Goal: Transaction & Acquisition: Download file/media

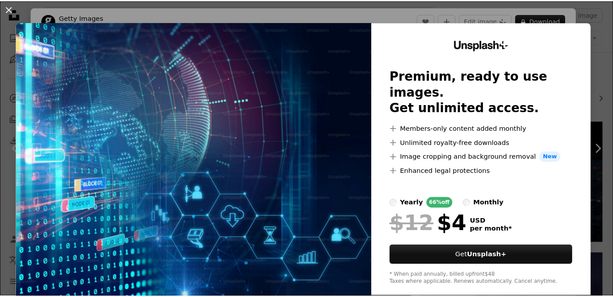
scroll to position [1048, 0]
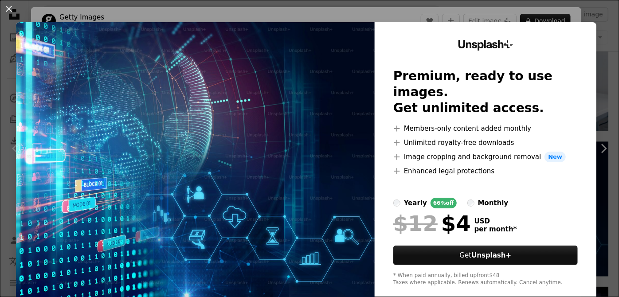
click at [343, 146] on img at bounding box center [195, 163] width 359 height 282
click at [6, 10] on button "An X shape" at bounding box center [9, 9] width 11 height 11
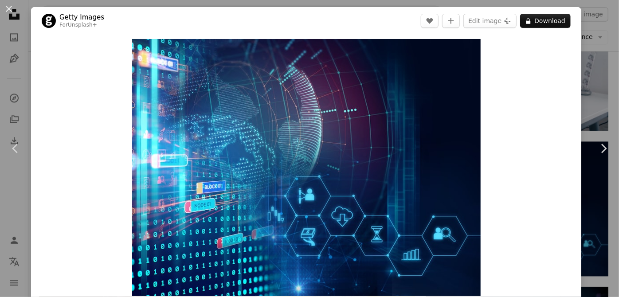
click at [582, 124] on div "An X shape Chevron left Chevron right Getty Images For Unsplash+ A heart A plus…" at bounding box center [309, 148] width 619 height 297
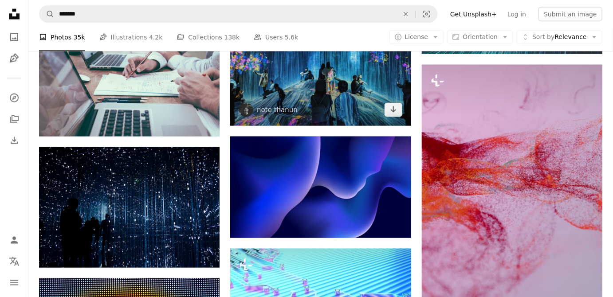
scroll to position [1532, 0]
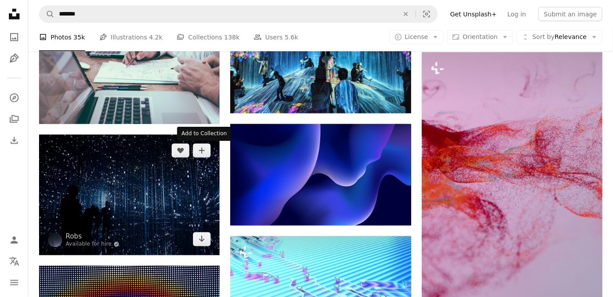
click at [189, 157] on img at bounding box center [129, 195] width 181 height 121
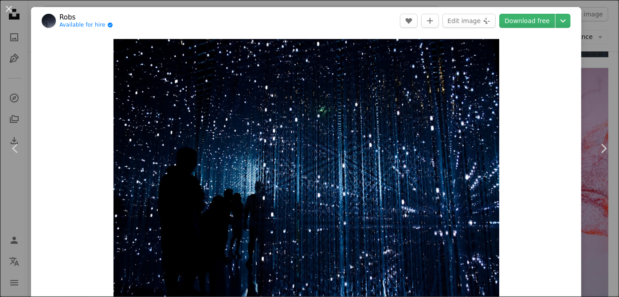
click at [598, 49] on div "An X shape Chevron left Chevron right Robs Available for hire A checkmark insid…" at bounding box center [309, 148] width 619 height 297
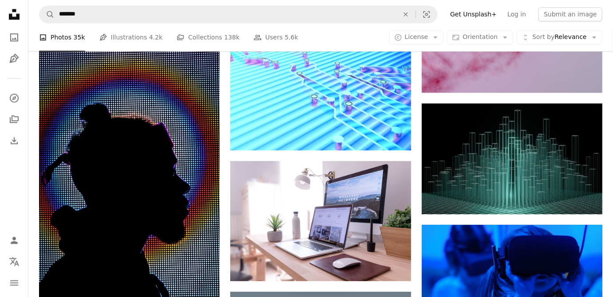
scroll to position [1814, 0]
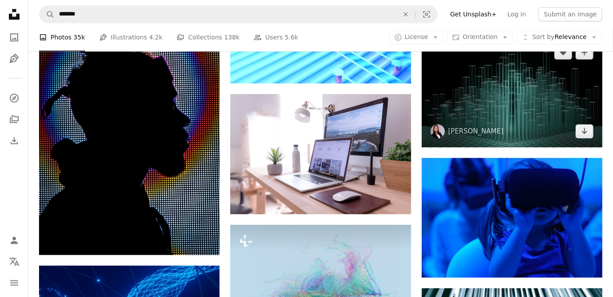
click at [462, 121] on img at bounding box center [512, 91] width 181 height 111
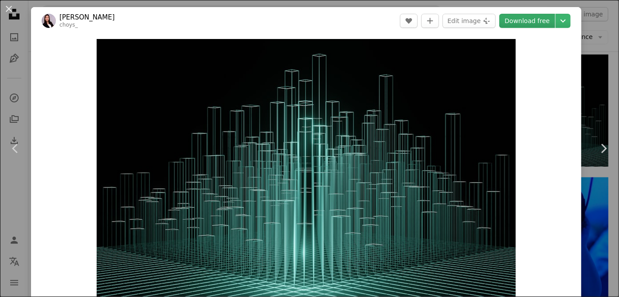
click at [516, 20] on link "Download free" at bounding box center [528, 21] width 56 height 14
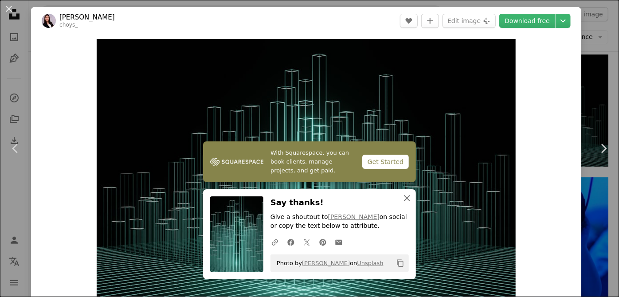
click at [405, 197] on icon "An X shape" at bounding box center [407, 198] width 11 height 11
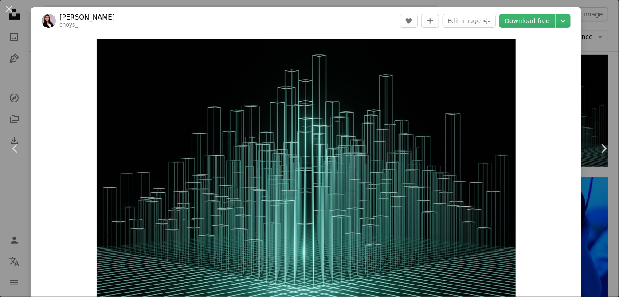
click at [584, 55] on div "An X shape Chevron left Chevron right [PERSON_NAME] choys_ A heart A plus sign …" at bounding box center [309, 148] width 619 height 297
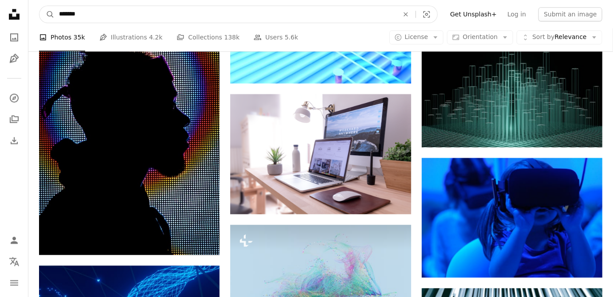
click at [274, 20] on input "*******" at bounding box center [226, 14] width 342 height 17
type input "*"
type input "********"
click at [39, 6] on button "A magnifying glass" at bounding box center [46, 14] width 15 height 17
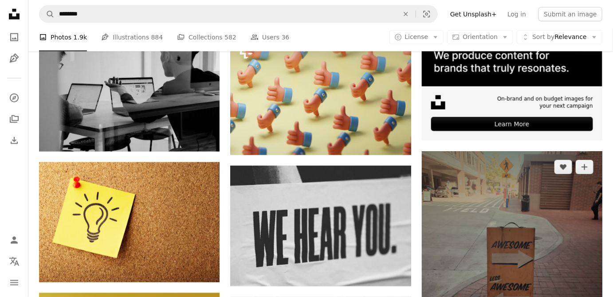
scroll to position [363, 0]
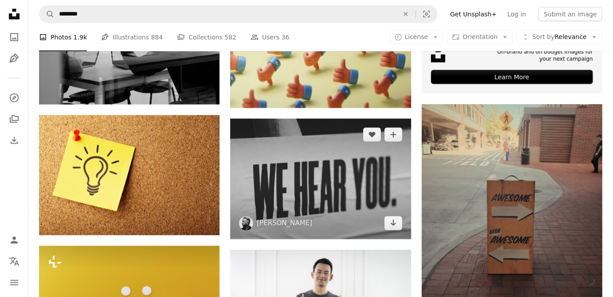
click at [339, 185] on img at bounding box center [320, 179] width 181 height 121
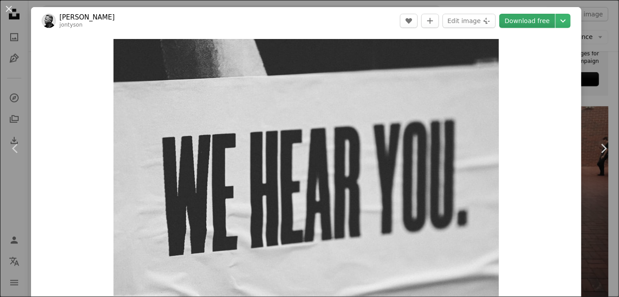
click at [519, 21] on link "Download free" at bounding box center [528, 21] width 56 height 14
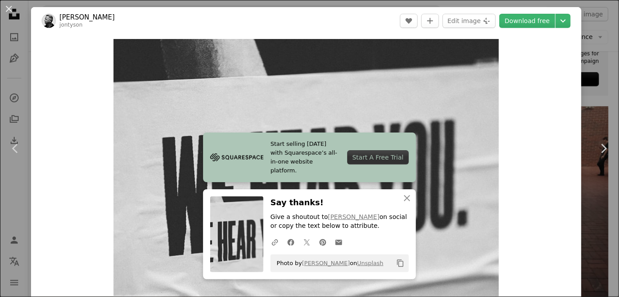
click at [594, 93] on div "An X shape Chevron left Chevron right Start selling [DATE] with Squarespace’s a…" at bounding box center [309, 148] width 619 height 297
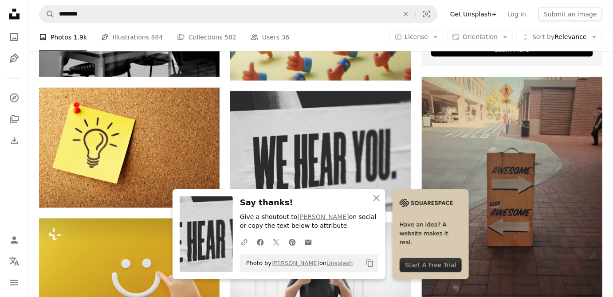
scroll to position [444, 0]
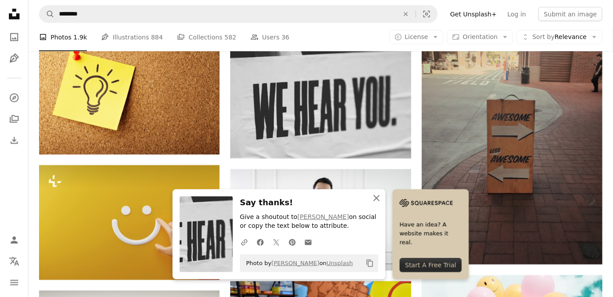
drag, startPoint x: 375, startPoint y: 198, endPoint x: 287, endPoint y: 209, distance: 88.1
click at [375, 198] on icon "An X shape" at bounding box center [376, 198] width 11 height 11
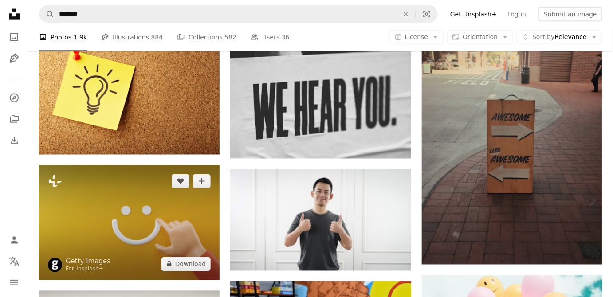
click at [169, 220] on img at bounding box center [129, 222] width 181 height 115
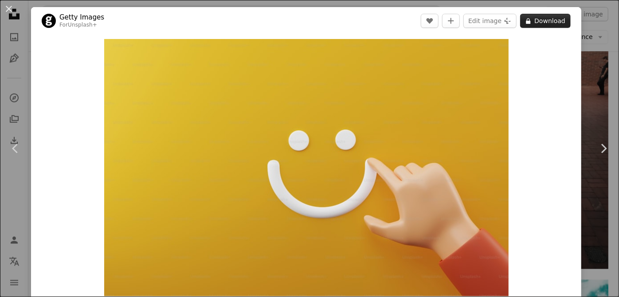
click at [548, 18] on button "A lock Download" at bounding box center [545, 21] width 51 height 14
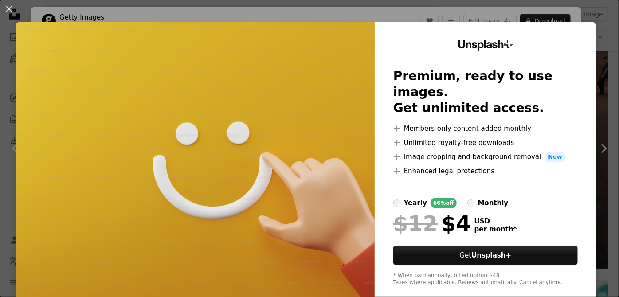
click at [597, 60] on div "An X shape Unsplash+ Premium, ready to use images. Get unlimited access. A plus…" at bounding box center [309, 148] width 619 height 297
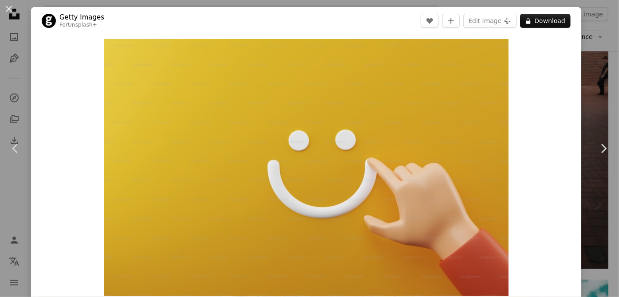
click at [582, 53] on div "An X shape Chevron left Chevron right Getty Images For Unsplash+ A heart A plus…" at bounding box center [309, 148] width 619 height 297
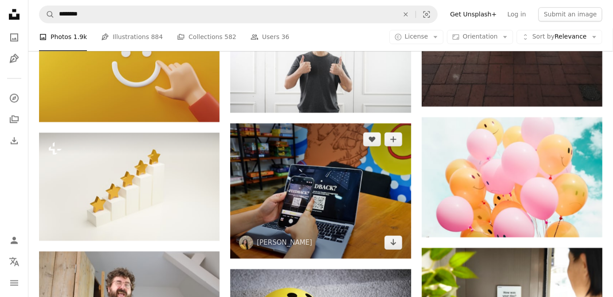
scroll to position [645, 0]
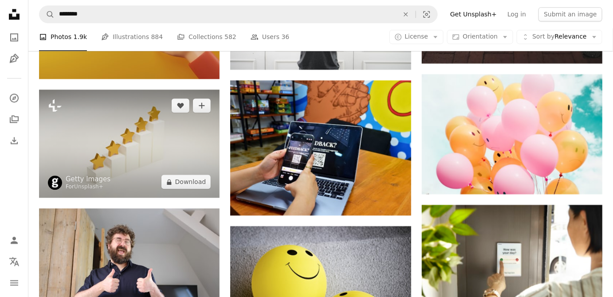
click at [128, 149] on img at bounding box center [129, 144] width 181 height 108
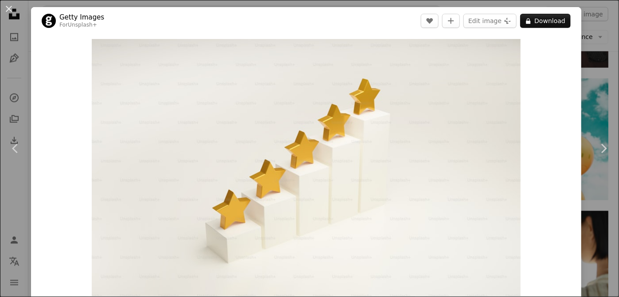
drag, startPoint x: 539, startPoint y: 23, endPoint x: 539, endPoint y: 28, distance: 5.3
click at [539, 24] on button "A lock Download" at bounding box center [545, 21] width 51 height 14
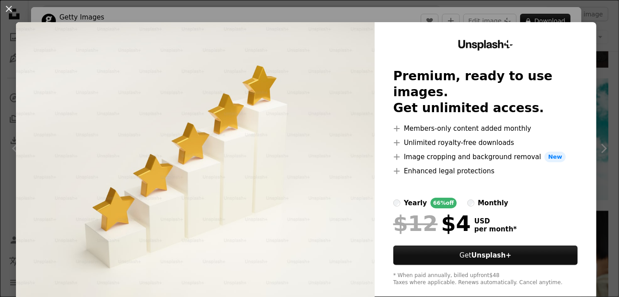
click at [601, 78] on div "An X shape Unsplash+ Premium, ready to use images. Get unlimited access. A plus…" at bounding box center [309, 148] width 619 height 297
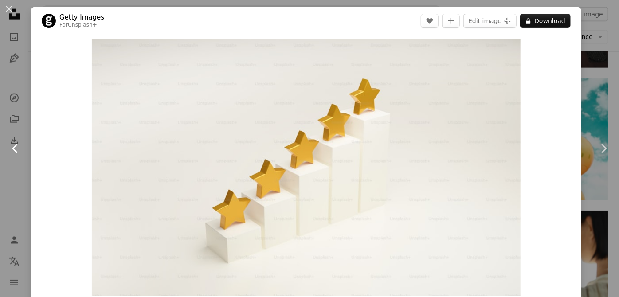
click at [12, 150] on icon "Chevron left" at bounding box center [15, 149] width 14 height 14
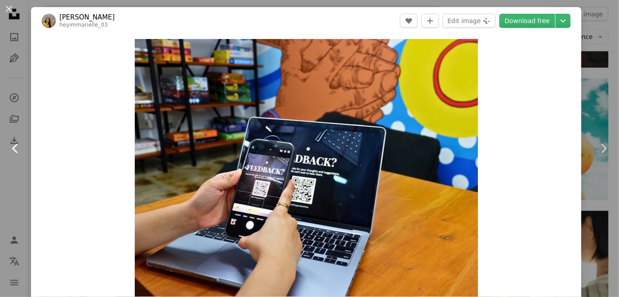
click at [12, 150] on icon "Chevron left" at bounding box center [15, 149] width 14 height 14
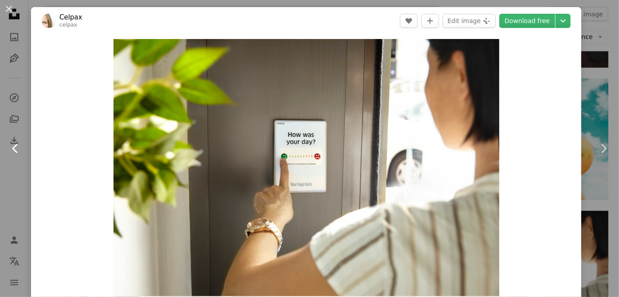
click at [12, 150] on icon "Chevron left" at bounding box center [15, 149] width 14 height 14
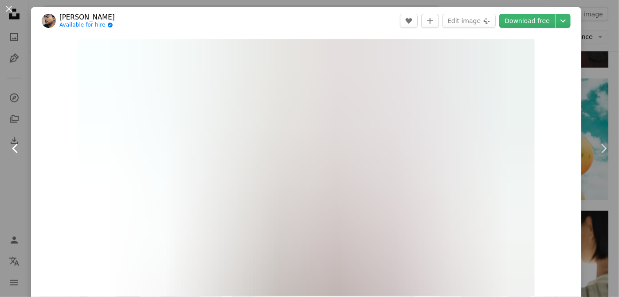
click at [12, 150] on icon "Chevron left" at bounding box center [15, 149] width 14 height 14
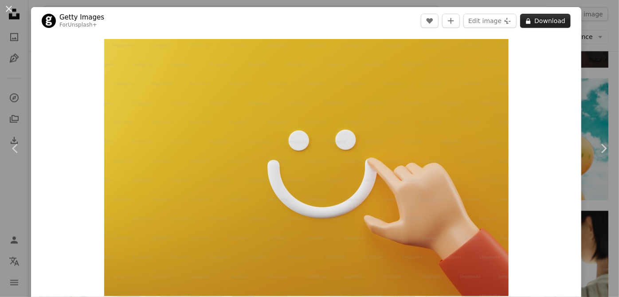
click at [538, 22] on button "A lock Download" at bounding box center [545, 21] width 51 height 14
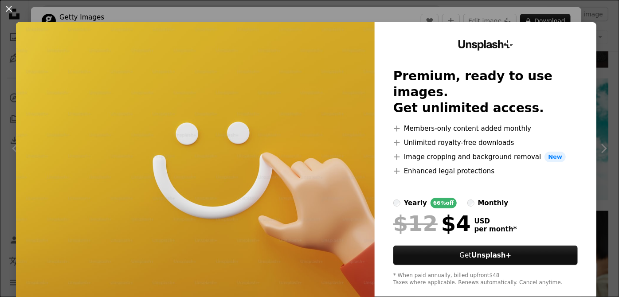
click at [599, 127] on div "An X shape Unsplash+ Premium, ready to use images. Get unlimited access. A plus…" at bounding box center [309, 148] width 619 height 297
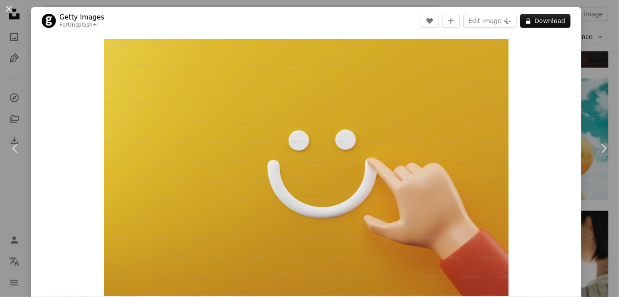
drag, startPoint x: 2, startPoint y: 209, endPoint x: 31, endPoint y: 212, distance: 28.6
click at [2, 211] on div "An X shape Chevron left Chevron right Getty Images For Unsplash+ A heart A plus…" at bounding box center [309, 148] width 619 height 297
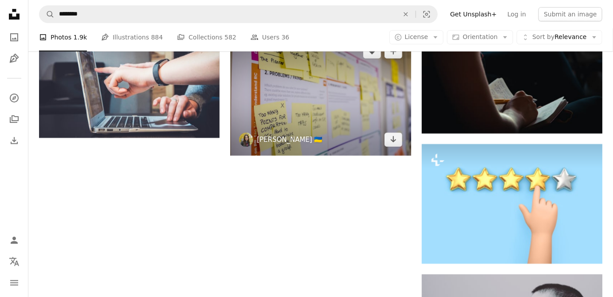
scroll to position [968, 0]
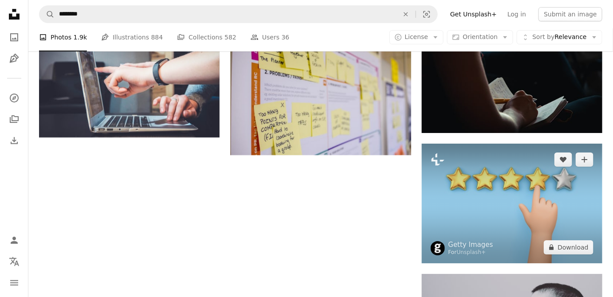
click at [460, 223] on img at bounding box center [512, 204] width 181 height 120
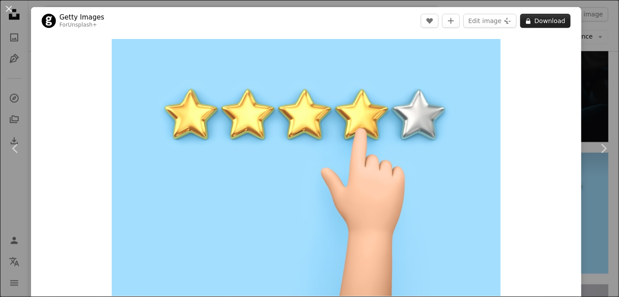
click at [539, 24] on button "A lock Download" at bounding box center [545, 21] width 51 height 14
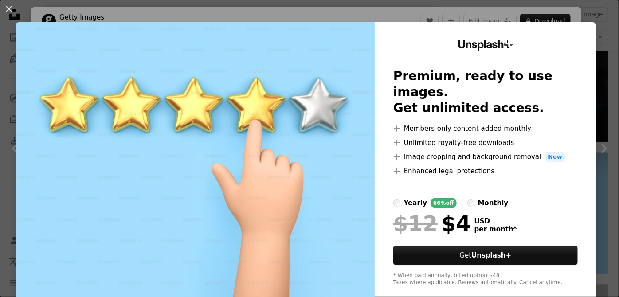
click at [2, 187] on div "An X shape Unsplash+ Premium, ready to use images. Get unlimited access. A plus…" at bounding box center [309, 148] width 619 height 297
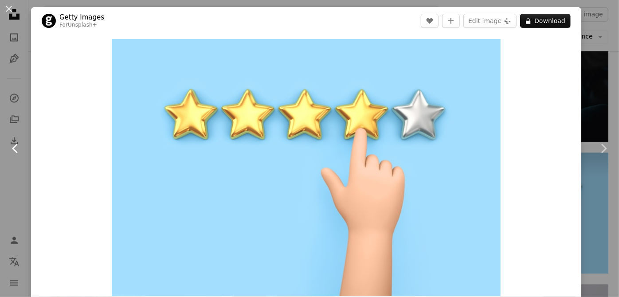
click at [0, 172] on link "Chevron left" at bounding box center [15, 148] width 31 height 85
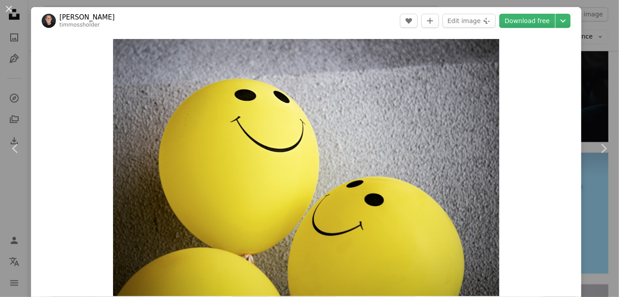
click at [15, 193] on div "An X shape Chevron left Chevron right [PERSON_NAME] timmossholder A heart A plu…" at bounding box center [309, 148] width 619 height 297
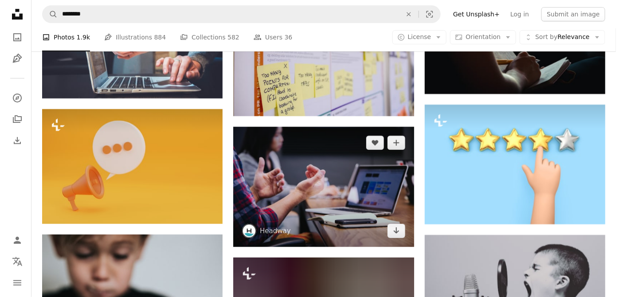
scroll to position [1008, 0]
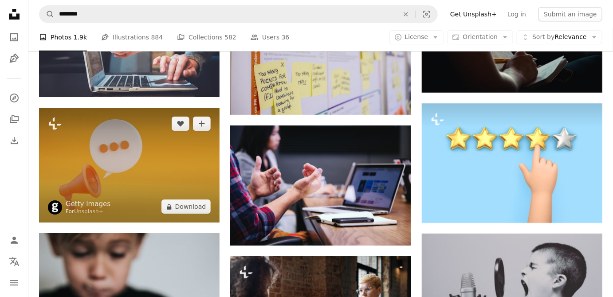
click at [151, 169] on img at bounding box center [129, 165] width 181 height 115
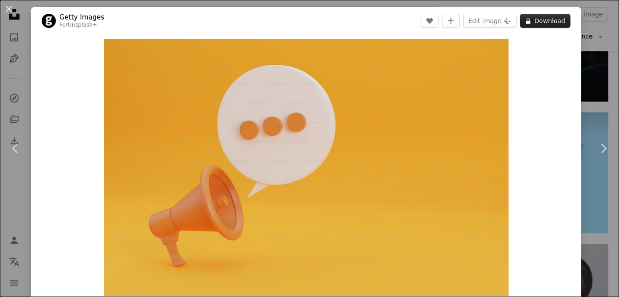
click at [552, 23] on button "A lock Download" at bounding box center [545, 21] width 51 height 14
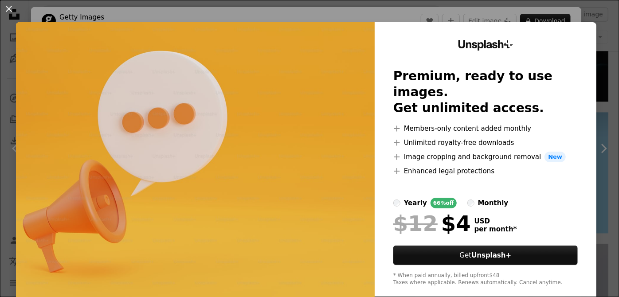
click at [7, 209] on div "An X shape Unsplash+ Premium, ready to use images. Get unlimited access. A plus…" at bounding box center [309, 148] width 619 height 297
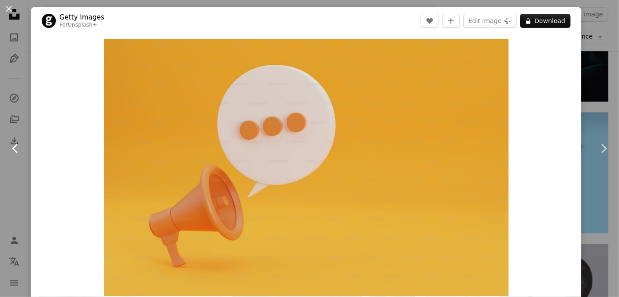
click at [18, 186] on link "Chevron left" at bounding box center [15, 148] width 31 height 85
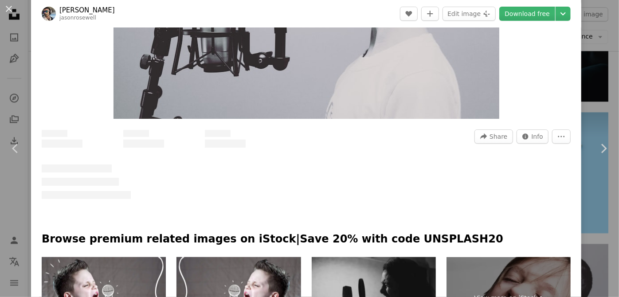
scroll to position [201, 0]
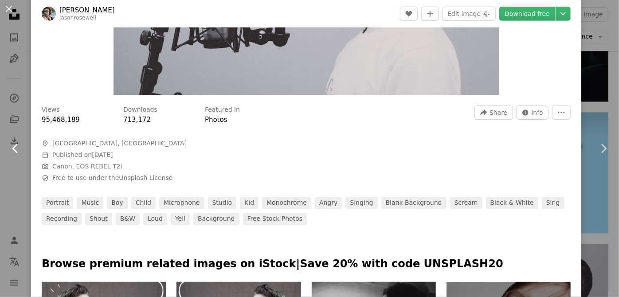
click at [9, 170] on link "Chevron left" at bounding box center [15, 148] width 31 height 85
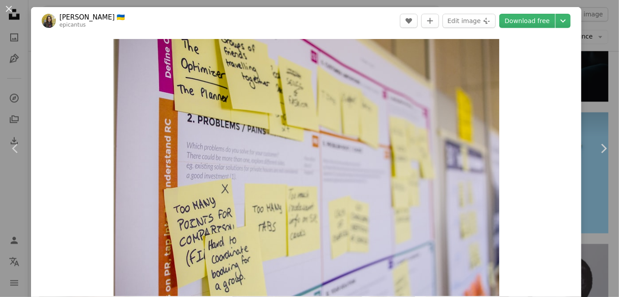
click at [14, 201] on div "An X shape Chevron left Chevron right [PERSON_NAME] 🇺🇦 epicantus A heart A plus…" at bounding box center [309, 148] width 619 height 297
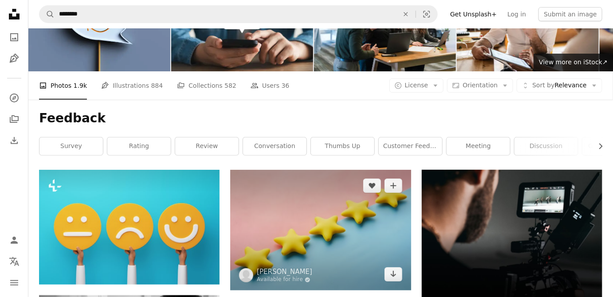
scroll to position [121, 0]
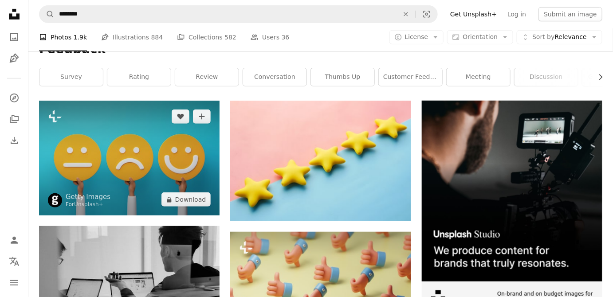
click at [193, 177] on img at bounding box center [129, 158] width 181 height 115
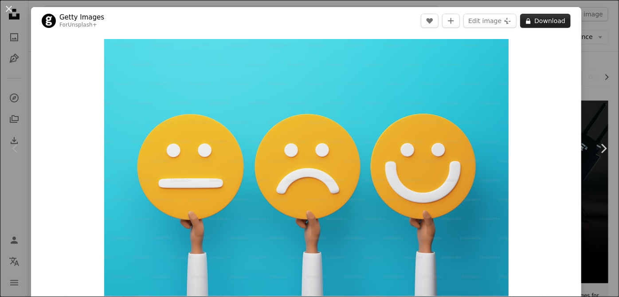
click at [543, 19] on button "A lock Download" at bounding box center [545, 21] width 51 height 14
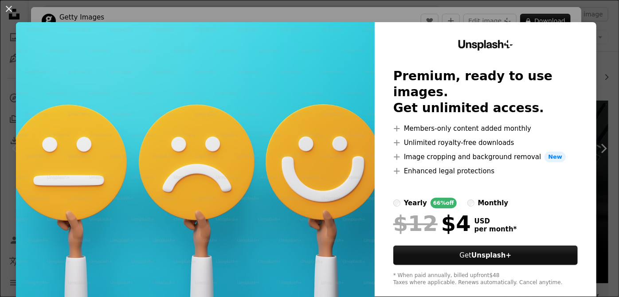
click at [10, 213] on div "An X shape Unsplash+ Premium, ready to use images. Get unlimited access. A plus…" at bounding box center [309, 148] width 619 height 297
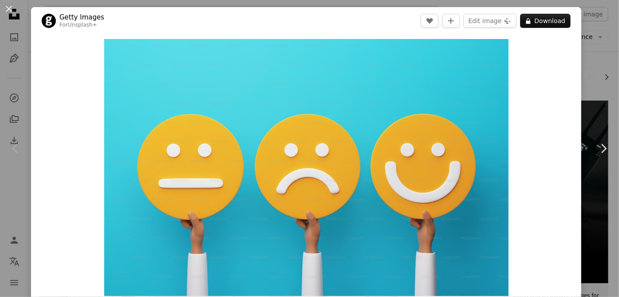
click at [589, 93] on div "An X shape Chevron left Chevron right Getty Images For Unsplash+ A heart A plus…" at bounding box center [309, 148] width 619 height 297
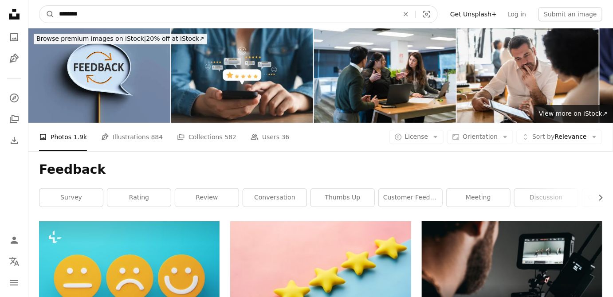
click at [102, 13] on input "********" at bounding box center [226, 14] width 342 height 17
click at [39, 6] on button "A magnifying glass" at bounding box center [46, 14] width 15 height 17
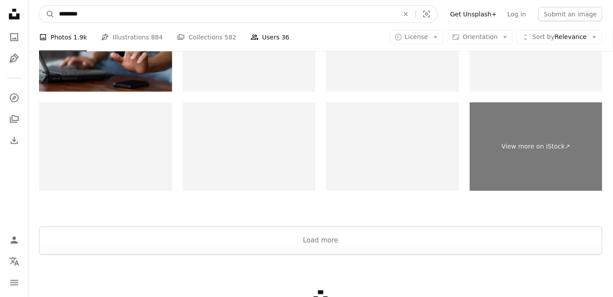
scroll to position [2629, 0]
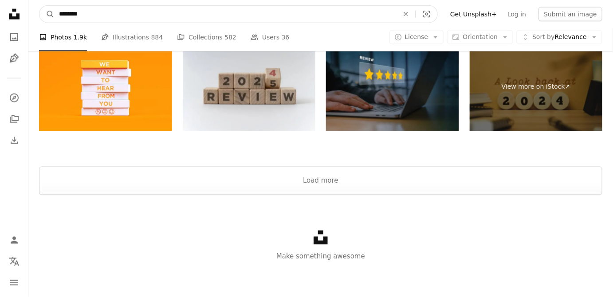
drag, startPoint x: 87, startPoint y: 15, endPoint x: 89, endPoint y: 20, distance: 5.2
click at [87, 15] on input "********" at bounding box center [226, 14] width 342 height 17
type input "**********"
click button "A magnifying glass" at bounding box center [46, 14] width 15 height 17
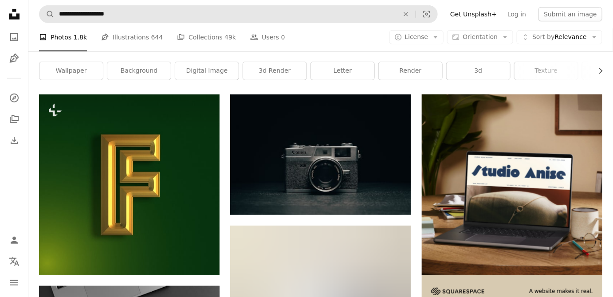
scroll to position [121, 0]
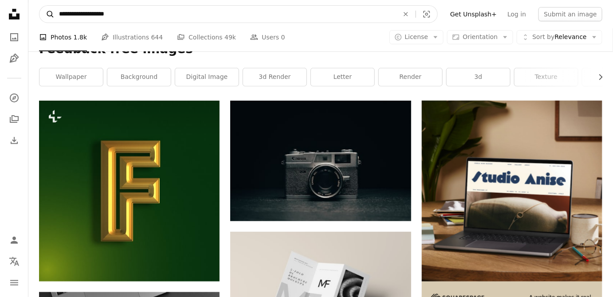
drag, startPoint x: 85, startPoint y: 16, endPoint x: 39, endPoint y: 18, distance: 45.7
click at [39, 18] on form "**********" at bounding box center [238, 14] width 399 height 18
type input "**********"
click button "A magnifying glass" at bounding box center [46, 14] width 15 height 17
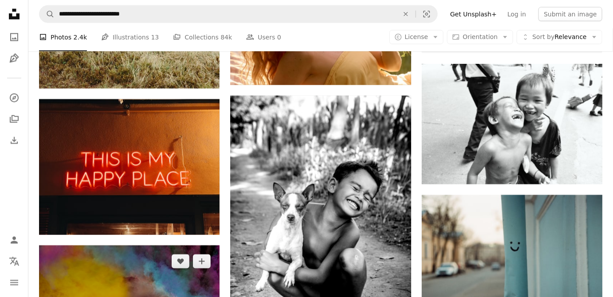
scroll to position [564, 0]
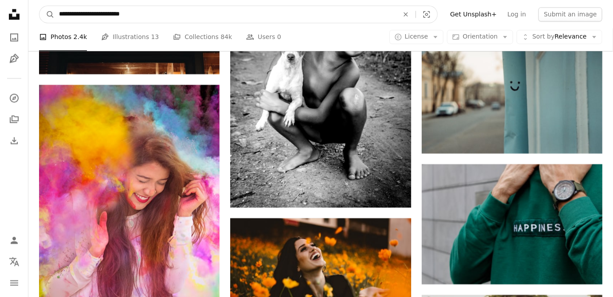
click at [104, 13] on input "**********" at bounding box center [226, 14] width 342 height 17
type input "**********"
click button "A magnifying glass" at bounding box center [46, 14] width 15 height 17
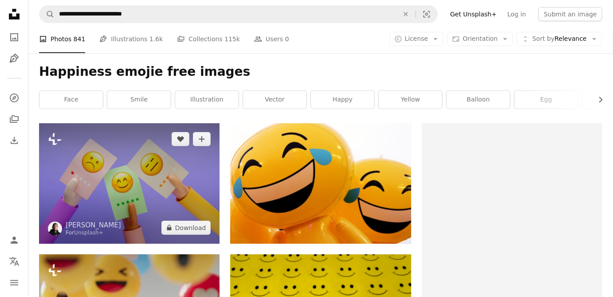
scroll to position [121, 0]
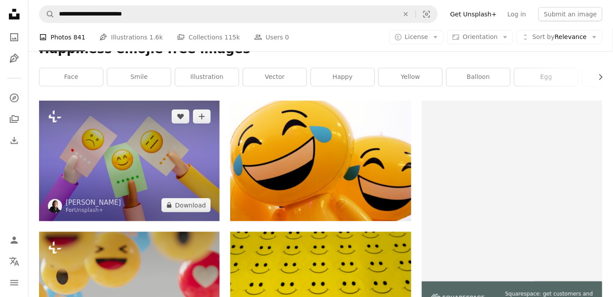
click at [150, 153] on img at bounding box center [129, 161] width 181 height 120
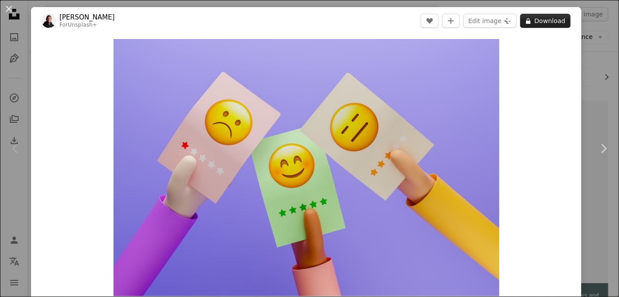
click at [534, 22] on button "A lock Download" at bounding box center [545, 21] width 51 height 14
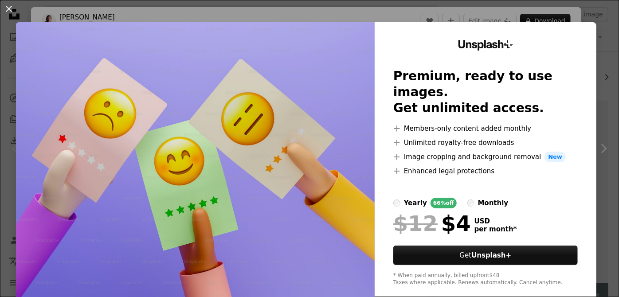
click at [0, 207] on div "An X shape Unsplash+ Premium, ready to use images. Get unlimited access. A plus…" at bounding box center [309, 148] width 619 height 297
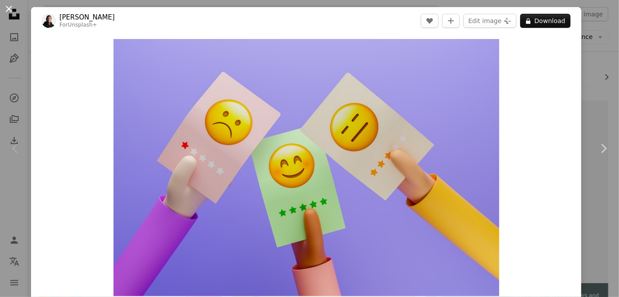
click at [12, 14] on button "An X shape" at bounding box center [9, 9] width 11 height 11
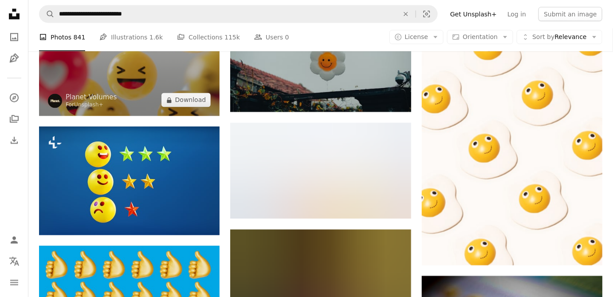
scroll to position [484, 0]
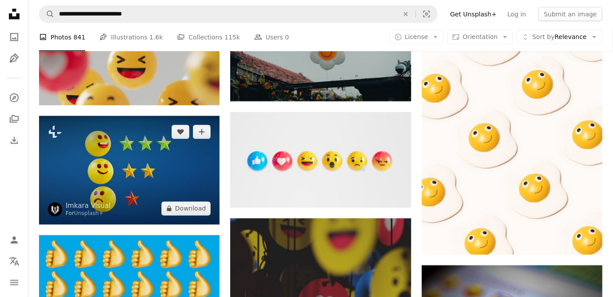
click at [181, 161] on img at bounding box center [129, 170] width 181 height 108
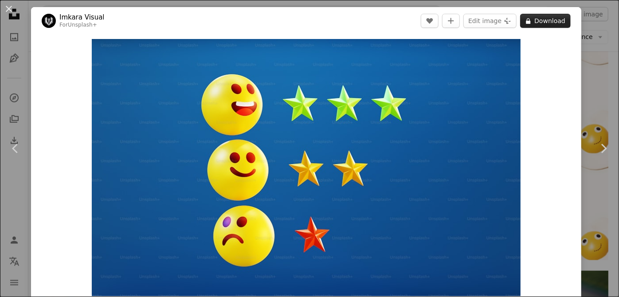
click at [543, 21] on button "A lock Download" at bounding box center [545, 21] width 51 height 14
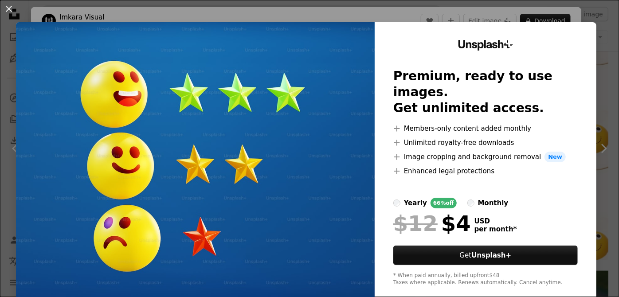
click at [6, 237] on div "An X shape Unsplash+ Premium, ready to use images. Get unlimited access. A plus…" at bounding box center [309, 148] width 619 height 297
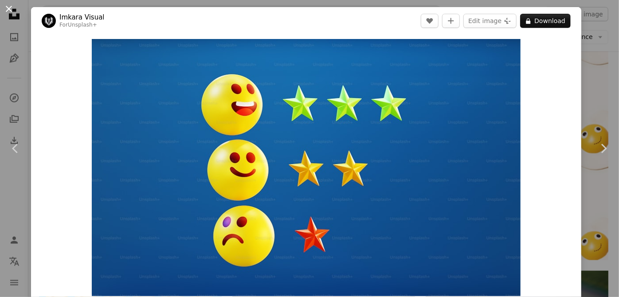
click at [9, 13] on button "An X shape" at bounding box center [9, 9] width 11 height 11
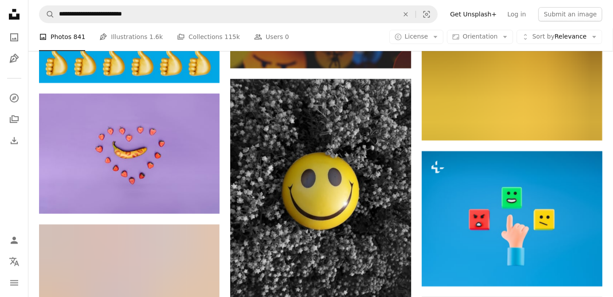
scroll to position [766, 0]
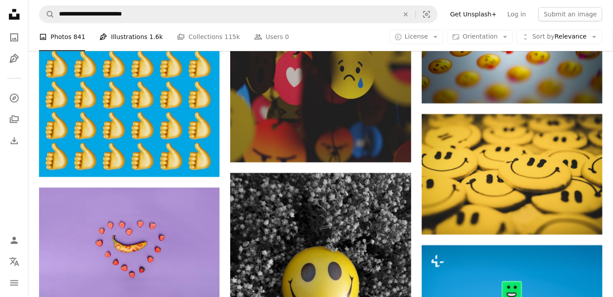
click at [128, 42] on link "Pen Tool Illustrations 1.6k" at bounding box center [130, 37] width 63 height 28
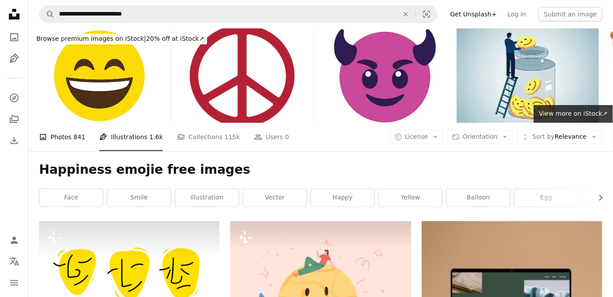
click at [53, 139] on link "A photo Photos 841" at bounding box center [62, 137] width 46 height 28
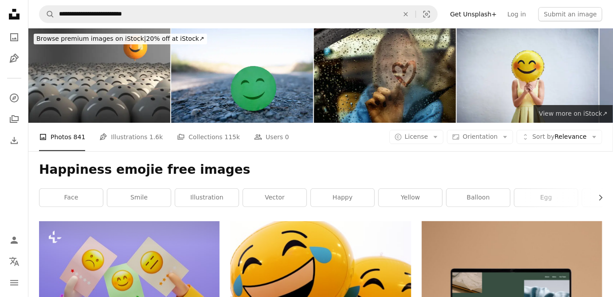
click at [586, 115] on span "View more on iStock ↗" at bounding box center [573, 113] width 69 height 7
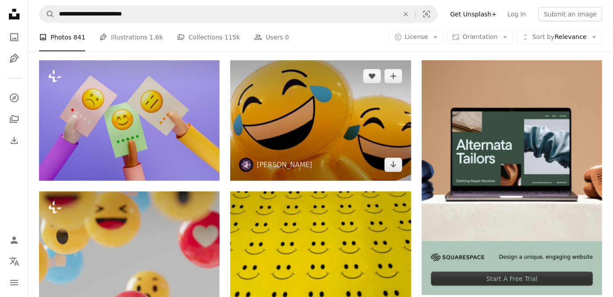
scroll to position [201, 0]
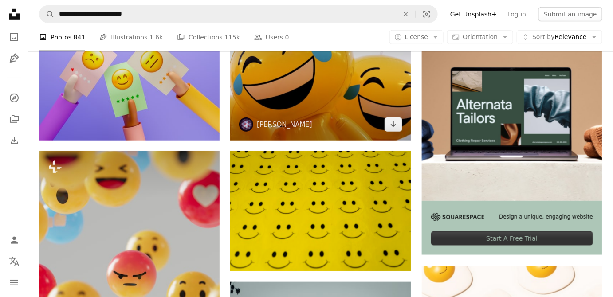
click at [315, 112] on img at bounding box center [320, 80] width 181 height 120
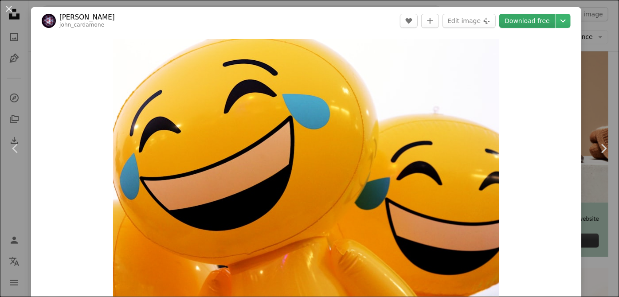
click at [535, 21] on link "Download free" at bounding box center [528, 21] width 56 height 14
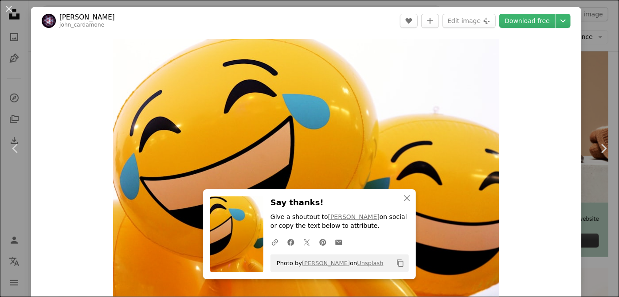
click at [595, 49] on div "An X shape Chevron left Chevron right An X shape Close Say thanks! Give a shout…" at bounding box center [309, 148] width 619 height 297
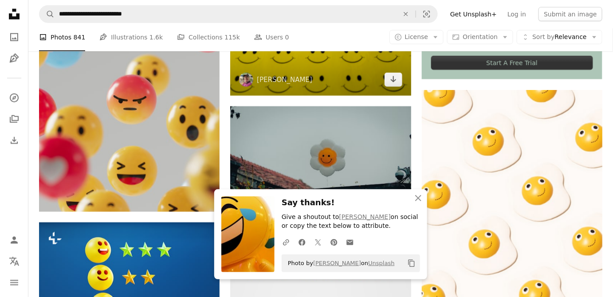
scroll to position [444, 0]
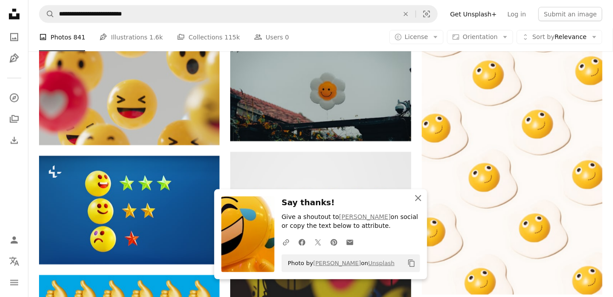
click at [417, 198] on icon "button" at bounding box center [418, 198] width 6 height 6
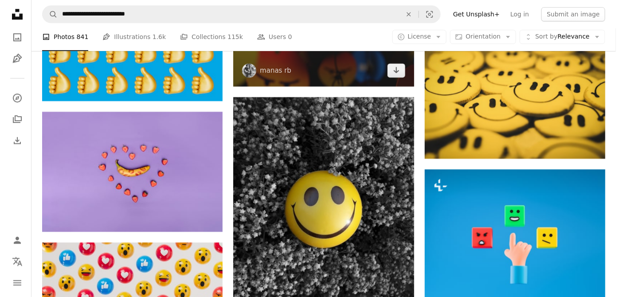
scroll to position [847, 0]
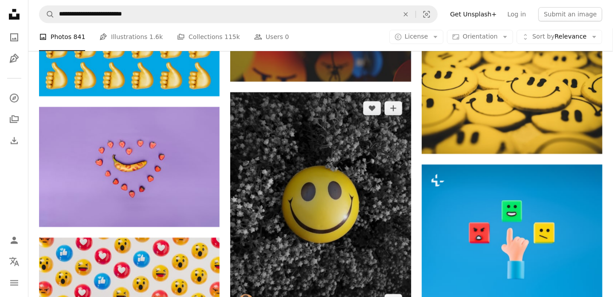
click at [345, 187] on img at bounding box center [320, 204] width 181 height 225
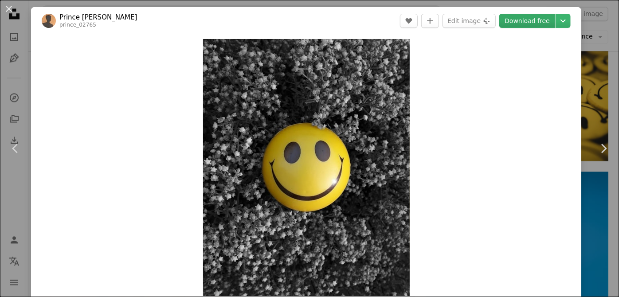
click at [528, 22] on link "Download free" at bounding box center [528, 21] width 56 height 14
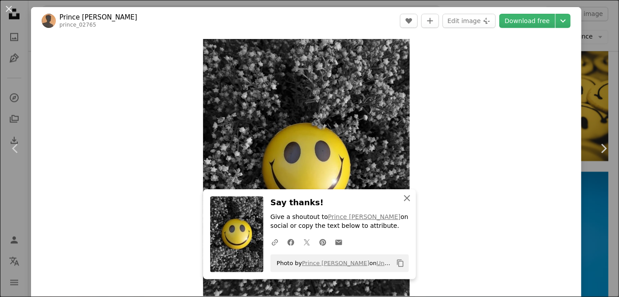
click at [409, 198] on icon "An X shape" at bounding box center [407, 198] width 11 height 11
